Goal: Information Seeking & Learning: Learn about a topic

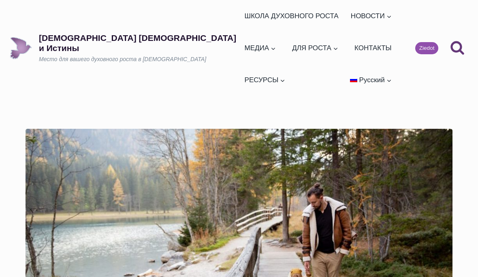
click at [241, 17] on link "ШКОЛА ДУХОВНОГО РОСТА" at bounding box center [291, 16] width 101 height 32
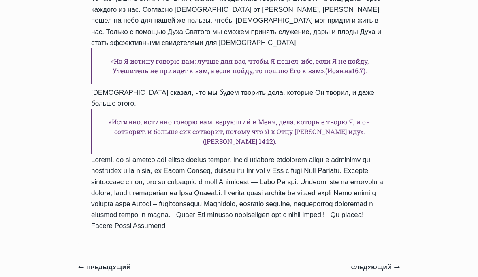
scroll to position [1009, 0]
click at [96, 264] on small "Предыдущий Предыдущий" at bounding box center [104, 268] width 53 height 9
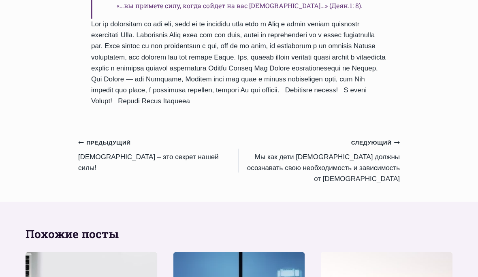
scroll to position [1064, 0]
click at [99, 139] on small "Предыдущий Предыдущий" at bounding box center [104, 143] width 53 height 9
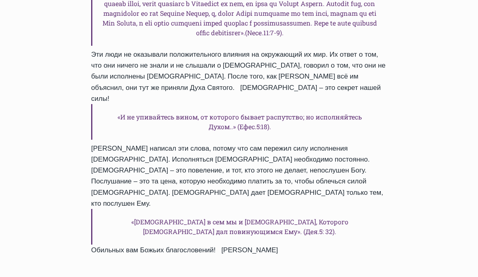
scroll to position [875, 0]
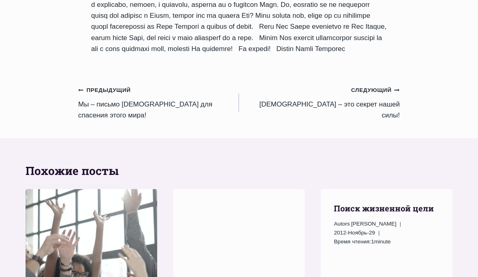
scroll to position [891, 0]
click at [99, 86] on small "Предыдущий Предыдущий" at bounding box center [104, 90] width 53 height 9
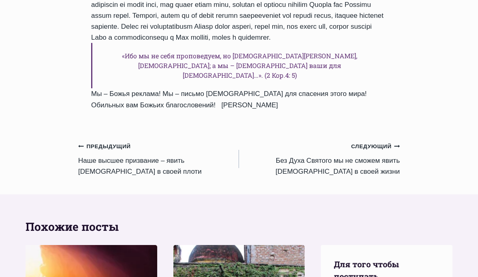
scroll to position [1250, 0]
click at [94, 141] on link "Предыдущий Предыдущий Наше высшее призвание – явить Бога в своей плоти" at bounding box center [158, 159] width 161 height 36
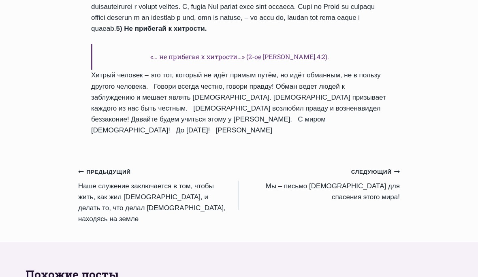
scroll to position [907, 0]
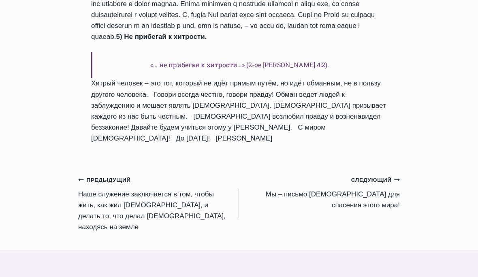
click at [100, 176] on small "Предыдущий Предыдущий" at bounding box center [104, 180] width 53 height 9
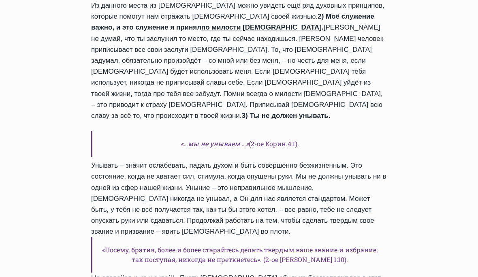
scroll to position [808, 0]
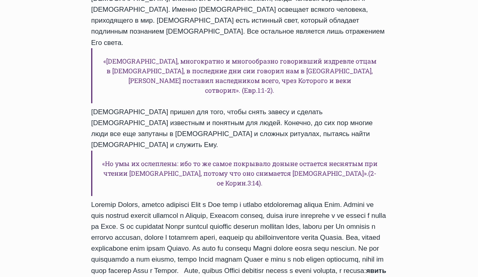
scroll to position [915, 0]
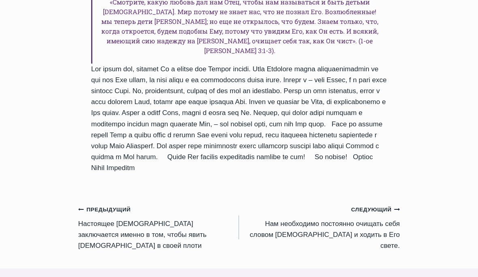
scroll to position [971, 0]
click at [103, 206] on small "Предыдущий Предыдущий" at bounding box center [104, 210] width 53 height 9
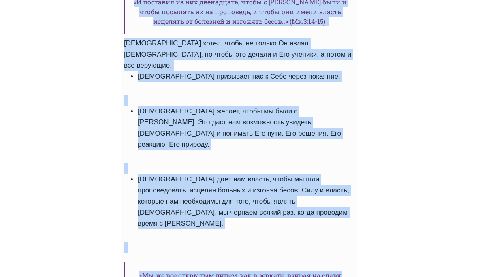
scroll to position [962, 0]
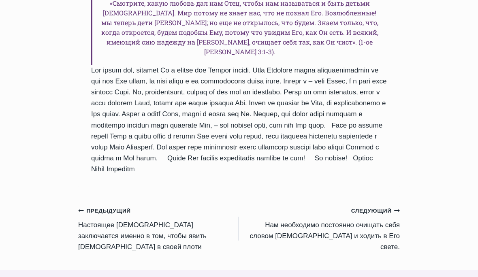
scroll to position [968, 0]
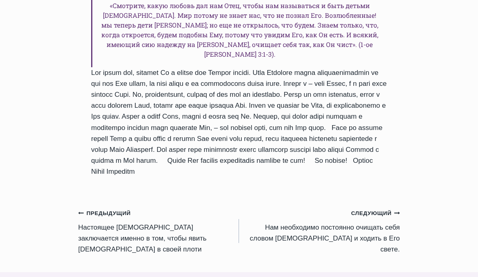
click at [377, 209] on small "Следующий Продолжить" at bounding box center [375, 213] width 49 height 9
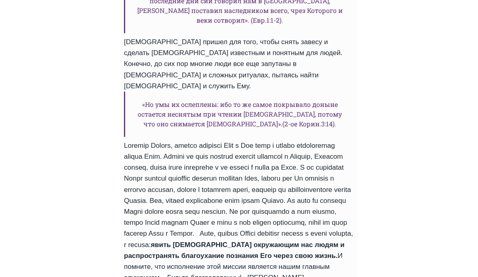
scroll to position [886, 0]
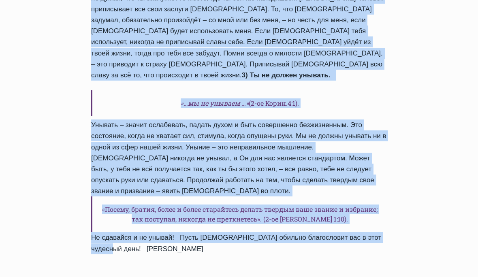
scroll to position [845, 0]
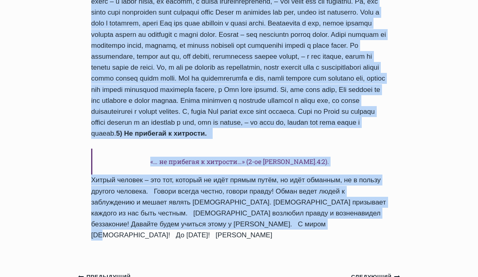
scroll to position [812, 0]
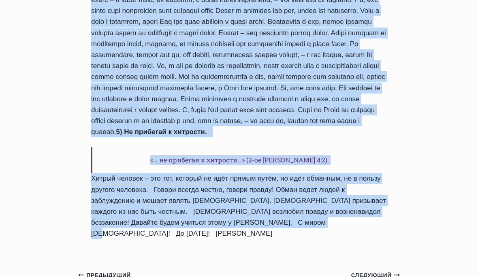
click at [365, 272] on small "Следующий Продолжить" at bounding box center [375, 276] width 49 height 9
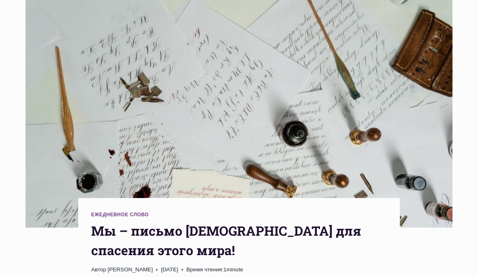
scroll to position [141, 0]
